Goal: Transaction & Acquisition: Purchase product/service

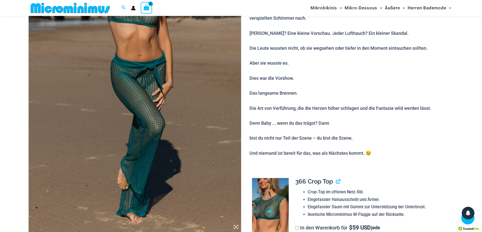
scroll to position [64, 0]
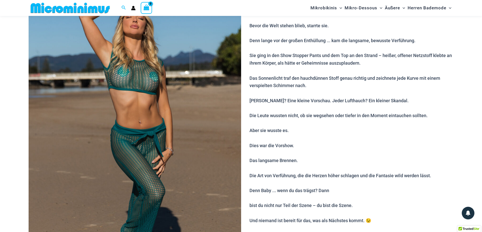
click at [137, 138] on img at bounding box center [135, 141] width 212 height 319
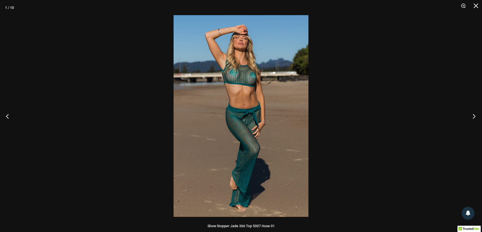
click at [475, 116] on button "Nächste" at bounding box center [472, 116] width 19 height 25
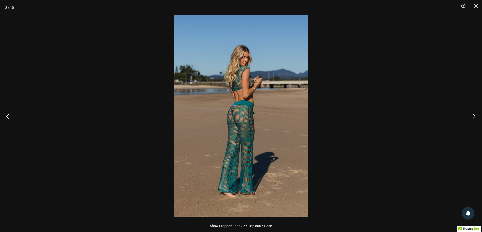
click at [475, 116] on button "Nächste" at bounding box center [472, 116] width 19 height 25
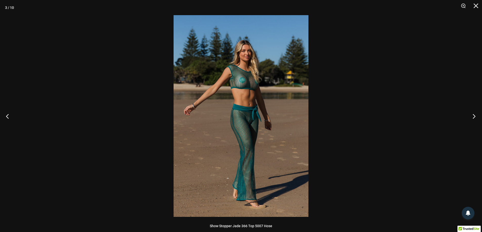
click at [475, 116] on button "Nächste" at bounding box center [472, 116] width 19 height 25
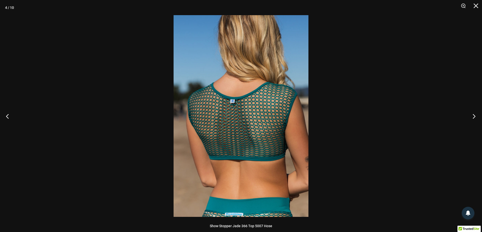
click at [475, 116] on button "Nächste" at bounding box center [472, 116] width 19 height 25
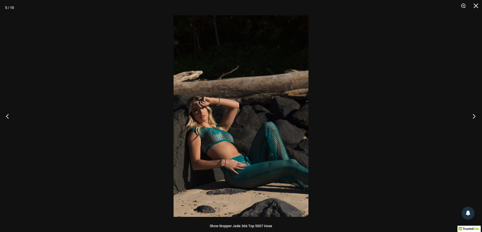
click at [476, 116] on button "Nächste" at bounding box center [472, 116] width 19 height 25
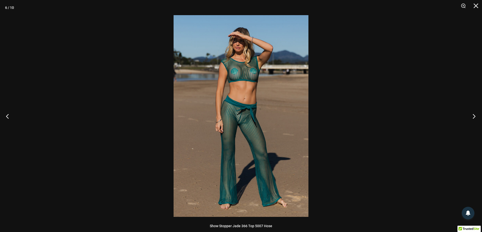
click at [476, 116] on button "Nächste" at bounding box center [472, 116] width 19 height 25
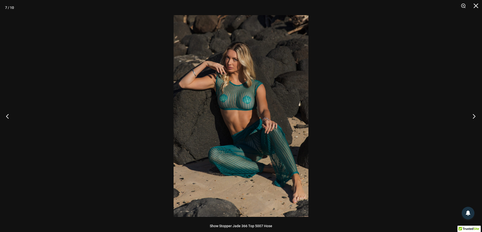
click at [476, 116] on button "Nächste" at bounding box center [472, 116] width 19 height 25
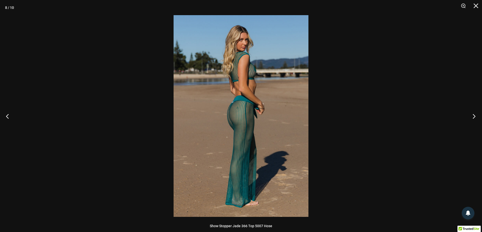
click at [476, 116] on button "Nächste" at bounding box center [472, 116] width 19 height 25
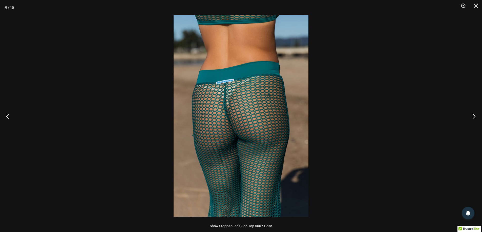
click at [476, 116] on button "Nächste" at bounding box center [472, 116] width 19 height 25
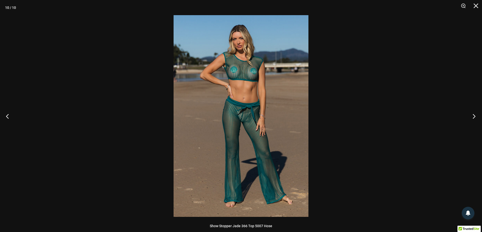
click at [477, 116] on button "Nächste" at bounding box center [472, 116] width 19 height 25
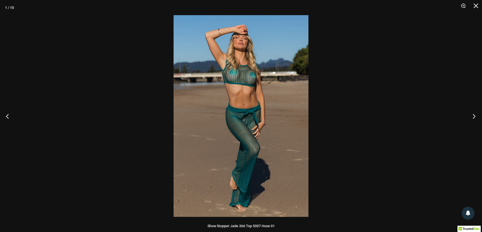
click at [477, 116] on button "Nächste" at bounding box center [472, 116] width 19 height 25
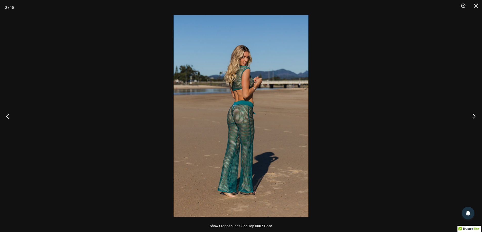
click at [477, 116] on button "Nächste" at bounding box center [472, 116] width 19 height 25
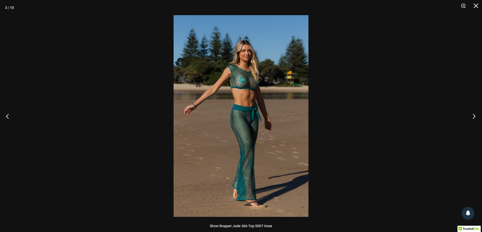
click at [477, 116] on button "Nächste" at bounding box center [472, 116] width 19 height 25
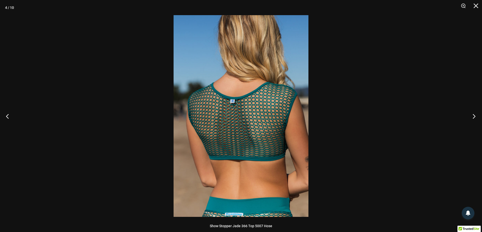
click at [477, 116] on button "Nächste" at bounding box center [472, 116] width 19 height 25
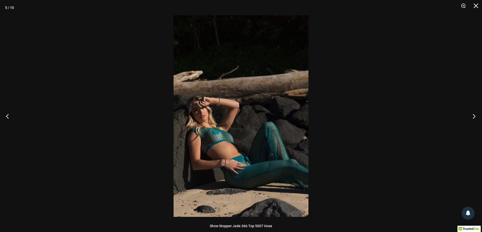
click at [477, 116] on button "Nächste" at bounding box center [472, 116] width 19 height 25
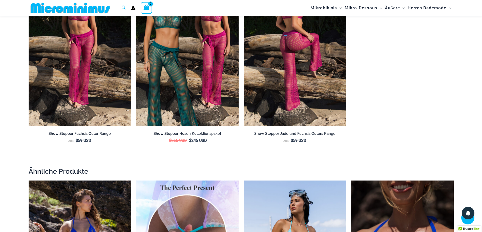
scroll to position [672, 0]
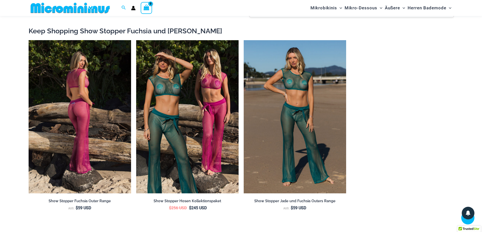
click at [87, 113] on img at bounding box center [80, 117] width 102 height 154
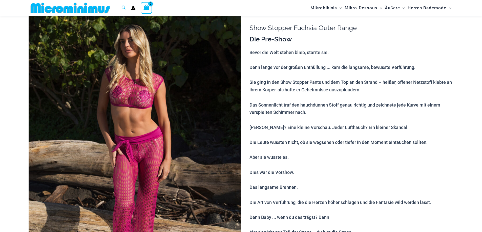
scroll to position [63, 0]
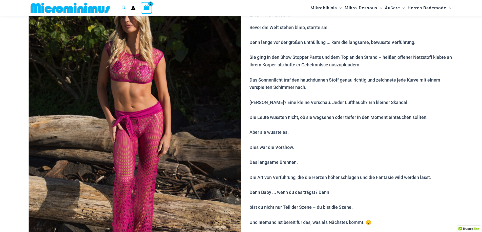
click at [191, 114] on img at bounding box center [135, 142] width 212 height 319
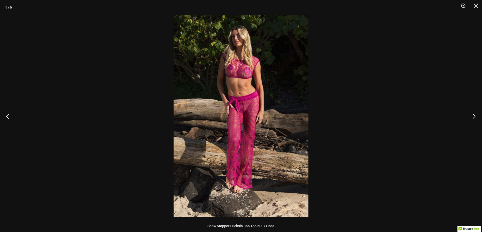
click at [473, 115] on button "Nächste" at bounding box center [472, 116] width 19 height 25
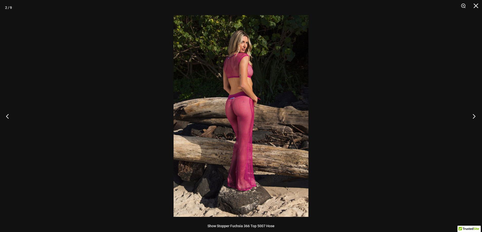
click at [473, 115] on button "Nächste" at bounding box center [472, 116] width 19 height 25
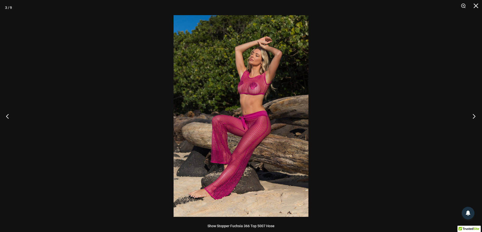
click at [473, 115] on button "Nächste" at bounding box center [472, 116] width 19 height 25
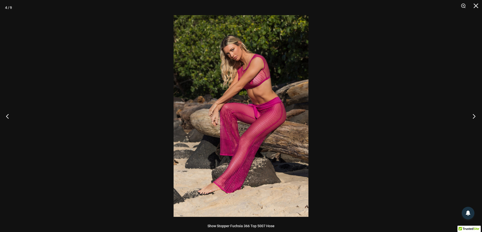
click at [473, 115] on button "Nächste" at bounding box center [472, 116] width 19 height 25
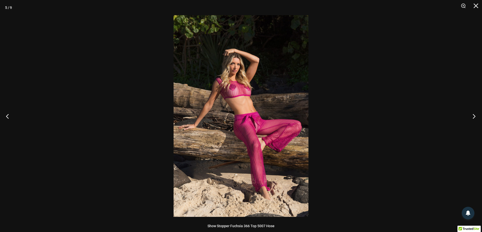
click at [473, 115] on button "Nächste" at bounding box center [472, 116] width 19 height 25
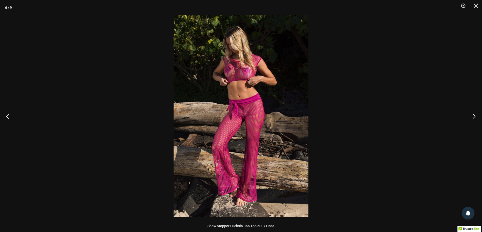
click at [473, 115] on button "Nächste" at bounding box center [472, 116] width 19 height 25
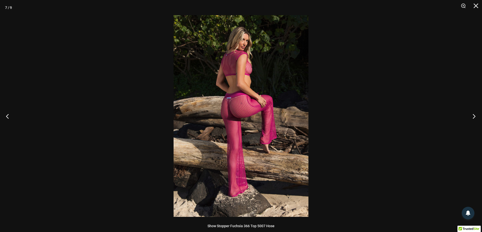
click at [473, 115] on button "Nächste" at bounding box center [472, 116] width 19 height 25
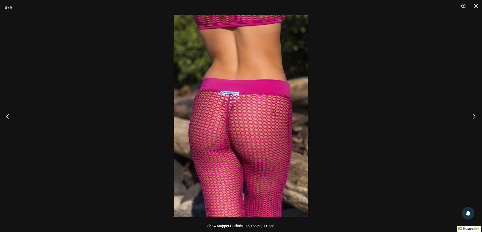
click at [473, 115] on button "Nächste" at bounding box center [472, 116] width 19 height 25
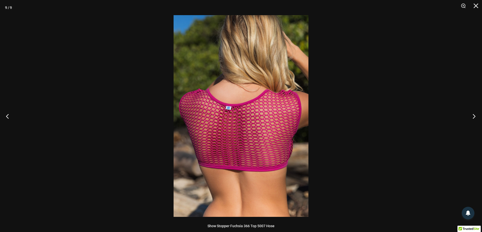
click at [473, 115] on button "Nächste" at bounding box center [472, 116] width 19 height 25
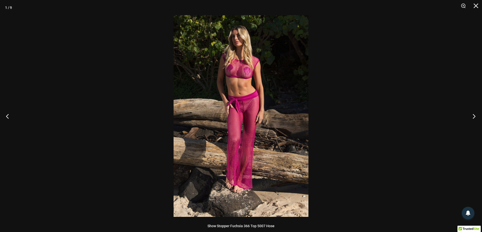
click at [473, 115] on button "Nächste" at bounding box center [472, 116] width 19 height 25
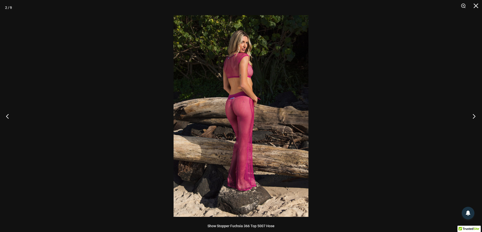
click at [473, 115] on button "Nächste" at bounding box center [472, 116] width 19 height 25
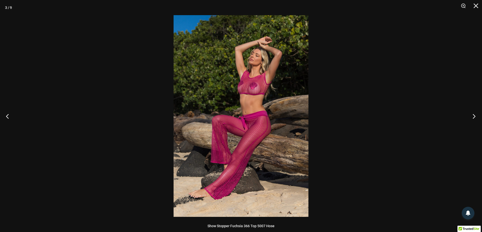
click at [473, 115] on button "Nächste" at bounding box center [472, 116] width 19 height 25
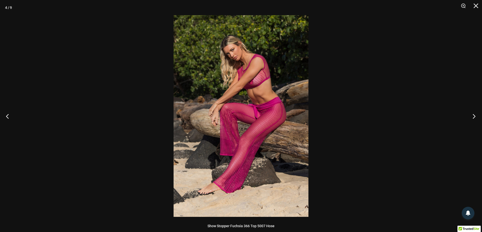
click at [473, 115] on button "Nächste" at bounding box center [472, 116] width 19 height 25
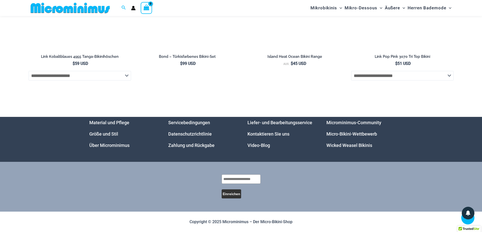
scroll to position [1837, 0]
